Goal: Navigation & Orientation: Understand site structure

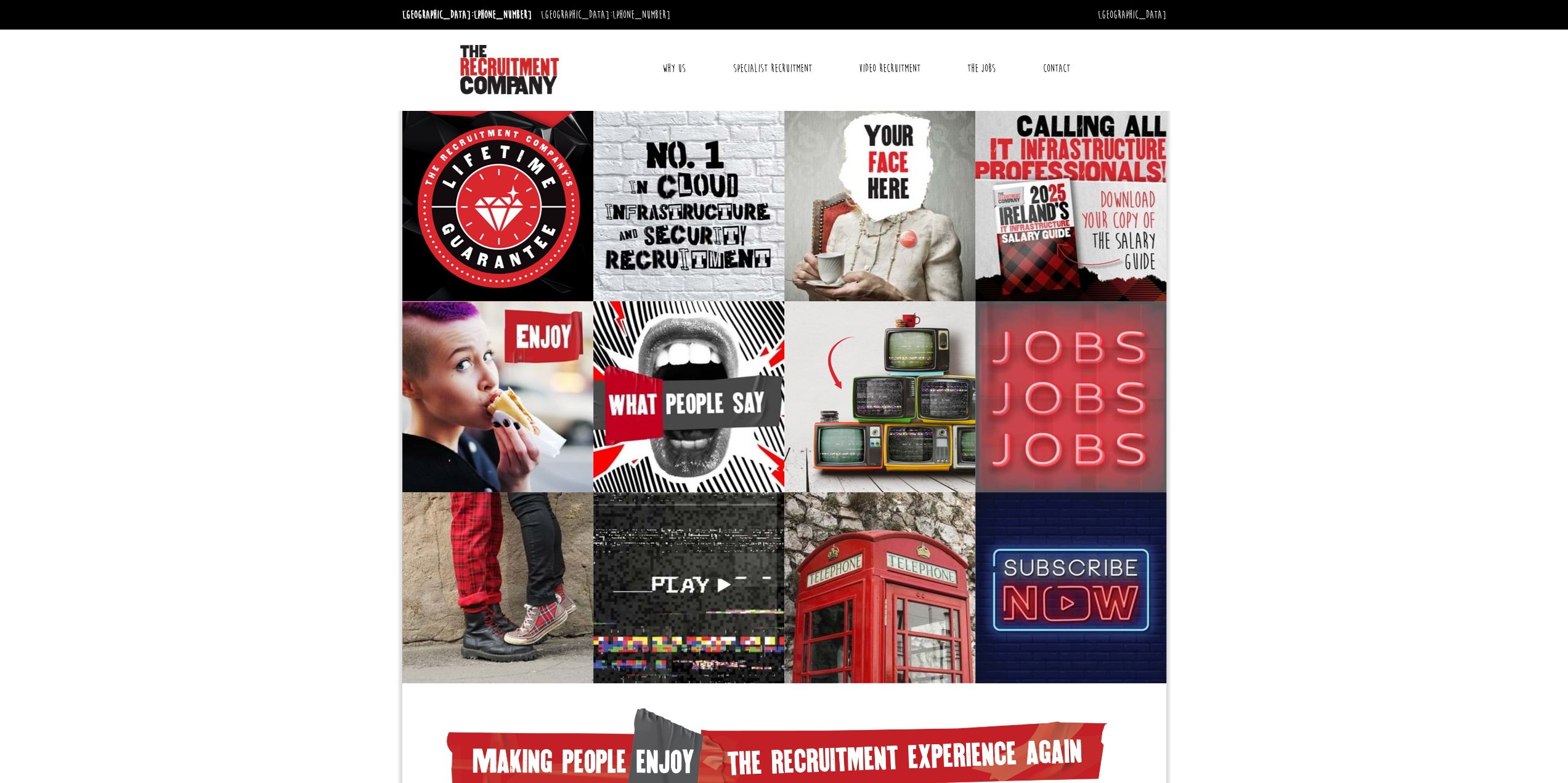
click at [684, 74] on link "Why Us" at bounding box center [674, 68] width 42 height 31
click at [677, 66] on link "Why Us" at bounding box center [674, 68] width 42 height 31
click at [495, 66] on img at bounding box center [509, 69] width 99 height 49
drag, startPoint x: 441, startPoint y: 16, endPoint x: 399, endPoint y: 97, distance: 91.2
click at [399, 97] on div "Toggle navigation Why Us Why contract through us? News & Blog Specialist Recrui…" at bounding box center [784, 68] width 773 height 77
